Goal: Information Seeking & Learning: Learn about a topic

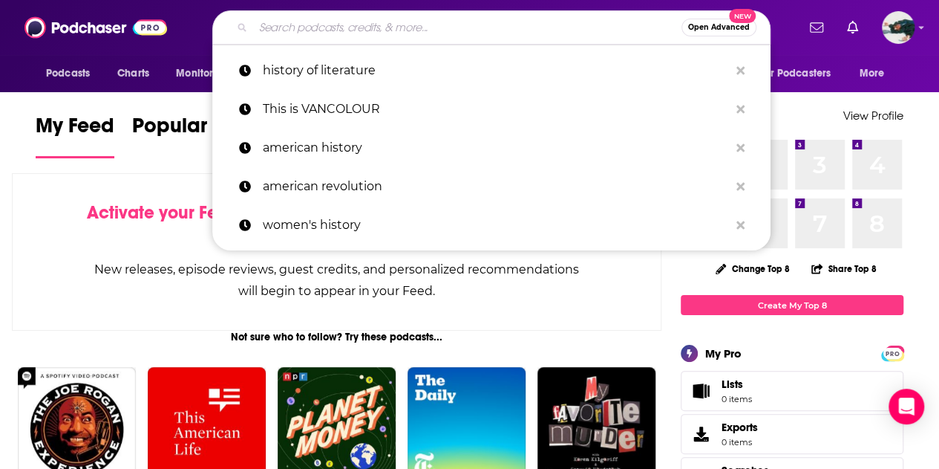
click at [582, 20] on input "Search podcasts, credits, & more..." at bounding box center [467, 28] width 428 height 24
paste input "WHOA That's Good Podcast"
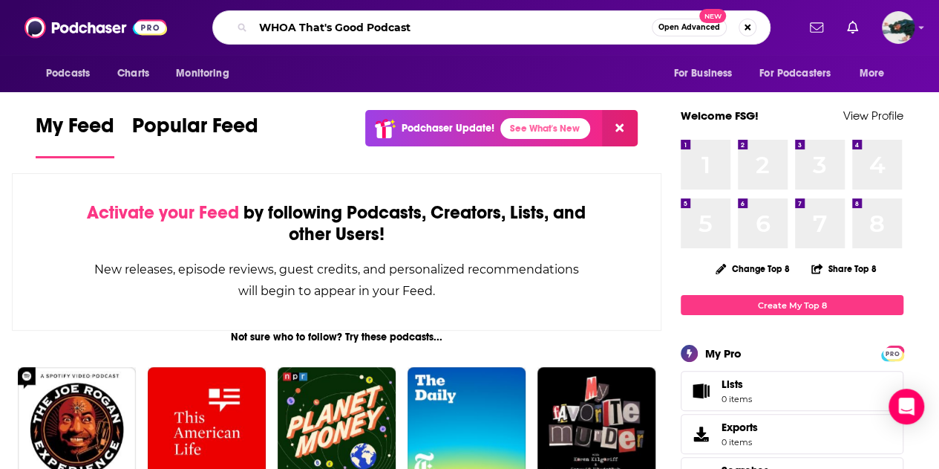
type input "WHOA That's Good Podcast"
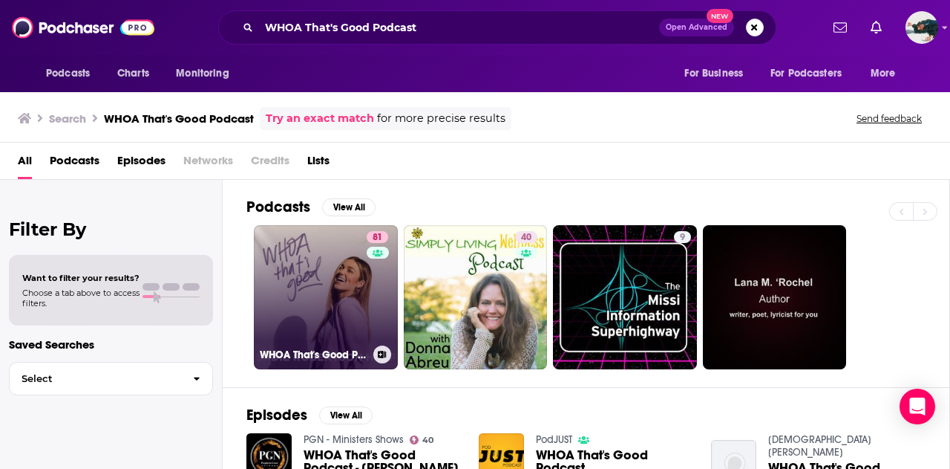
click at [307, 256] on link "81 WHOA That's Good Podcast" at bounding box center [326, 297] width 144 height 144
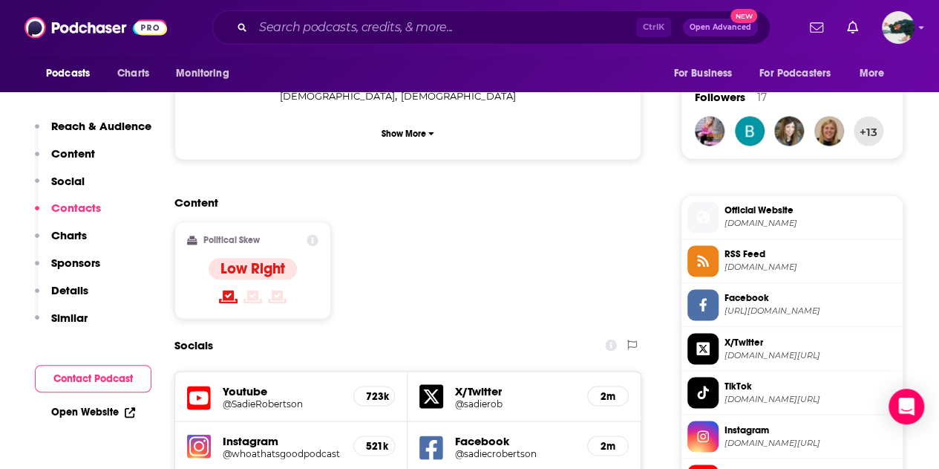
scroll to position [1040, 0]
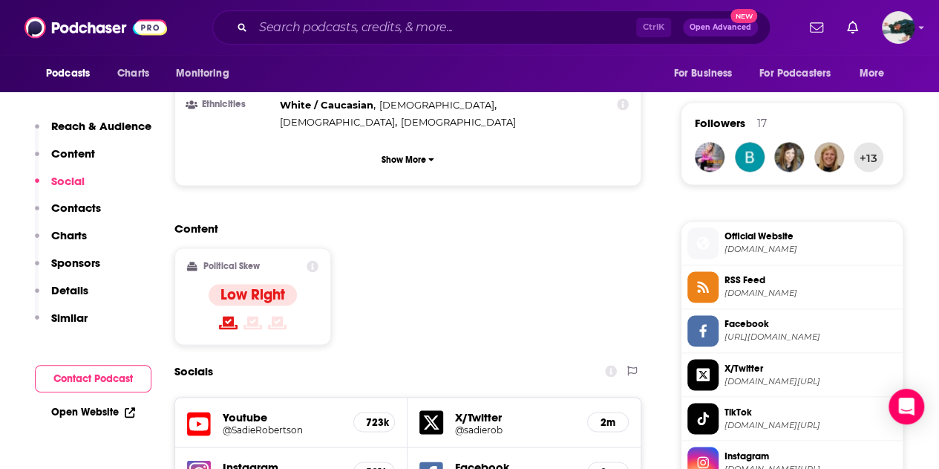
click at [203, 460] on img at bounding box center [199, 472] width 24 height 24
